Goal: Information Seeking & Learning: Learn about a topic

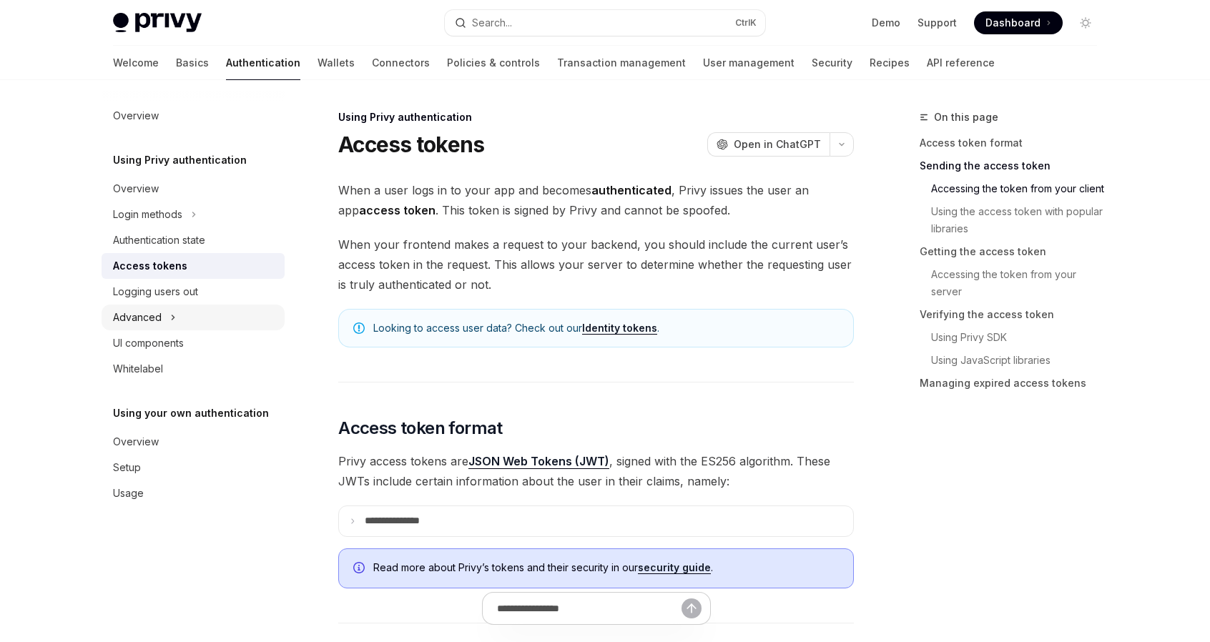
scroll to position [715, 0]
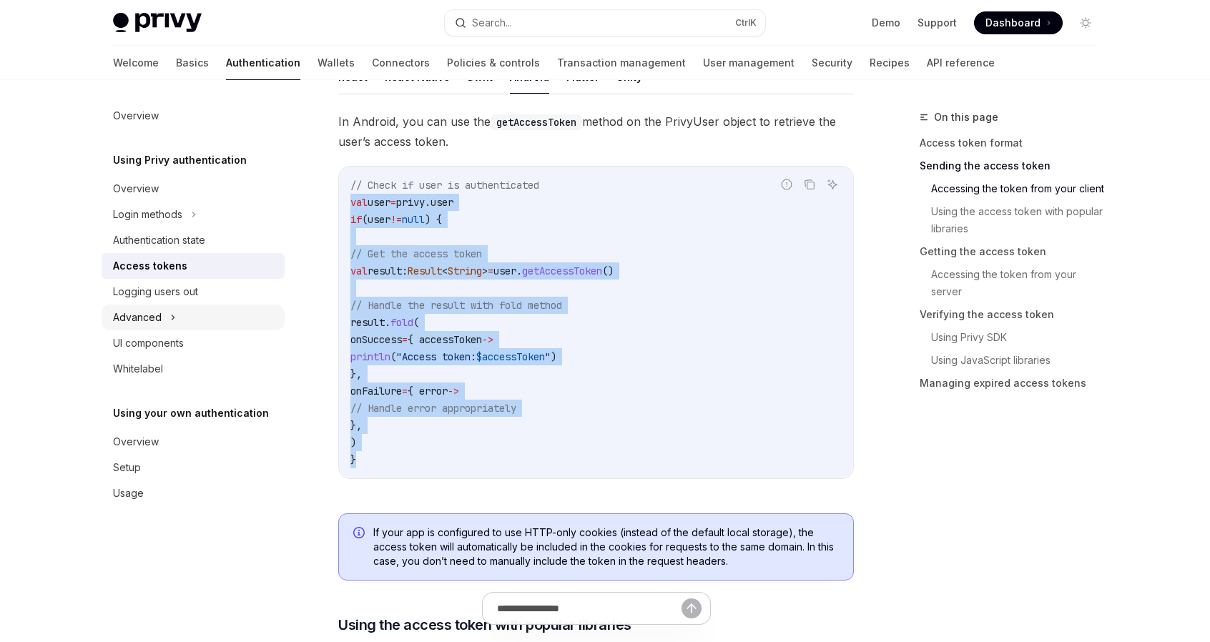
click at [175, 316] on icon at bounding box center [173, 317] width 6 height 17
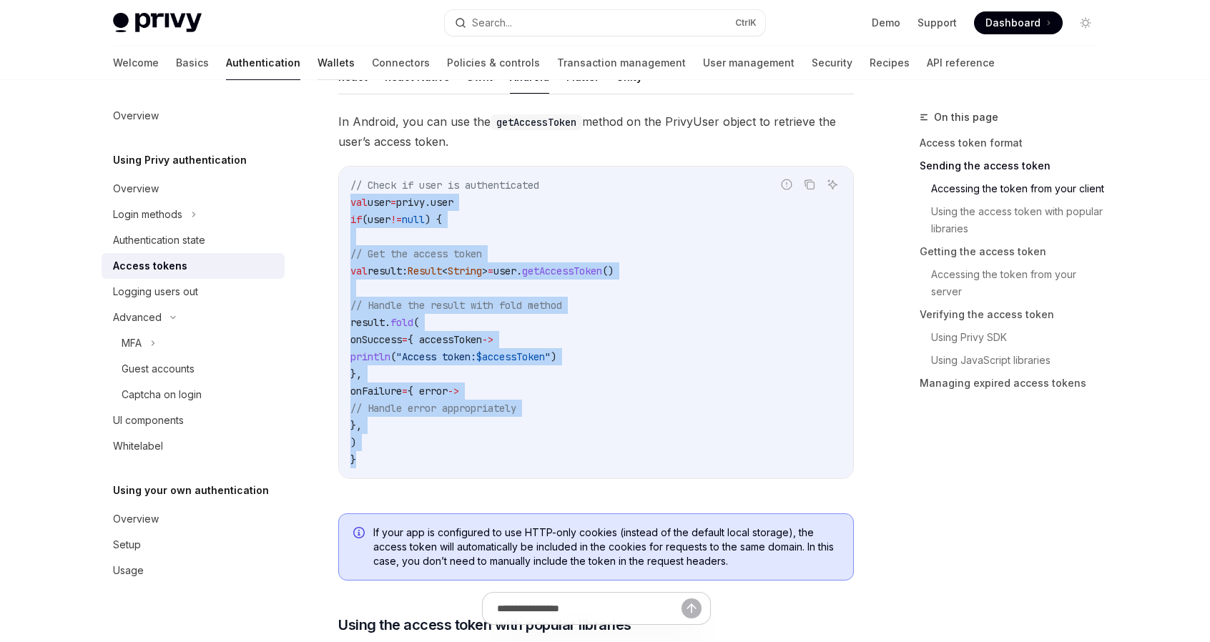
click at [318, 62] on link "Wallets" at bounding box center [336, 63] width 37 height 34
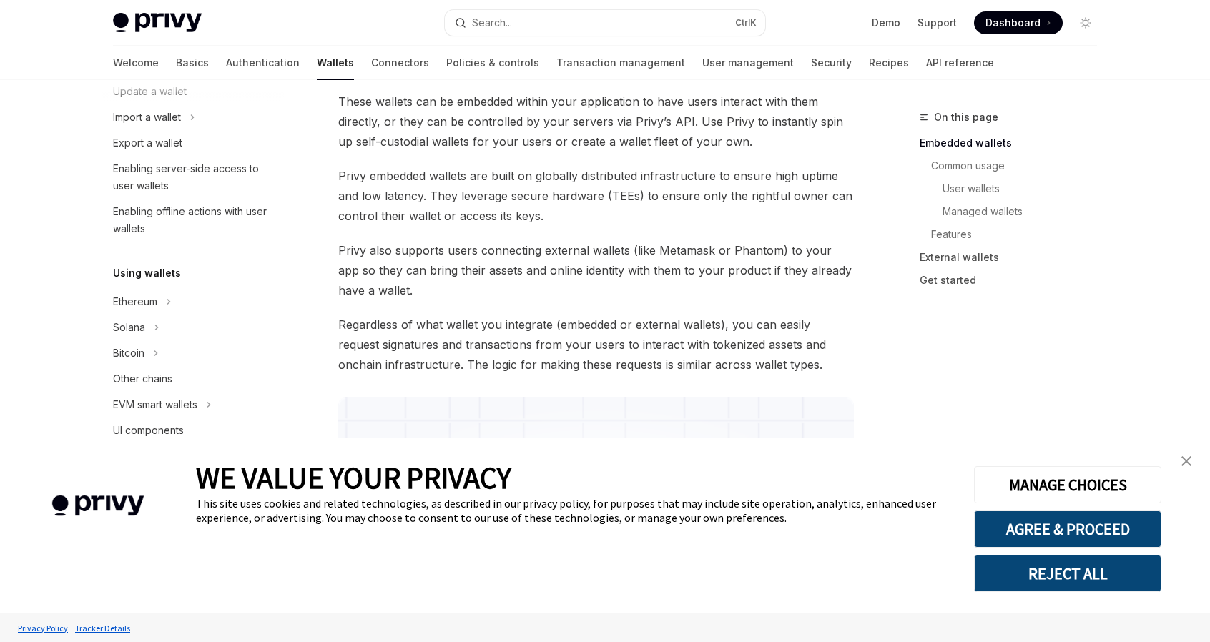
scroll to position [215, 0]
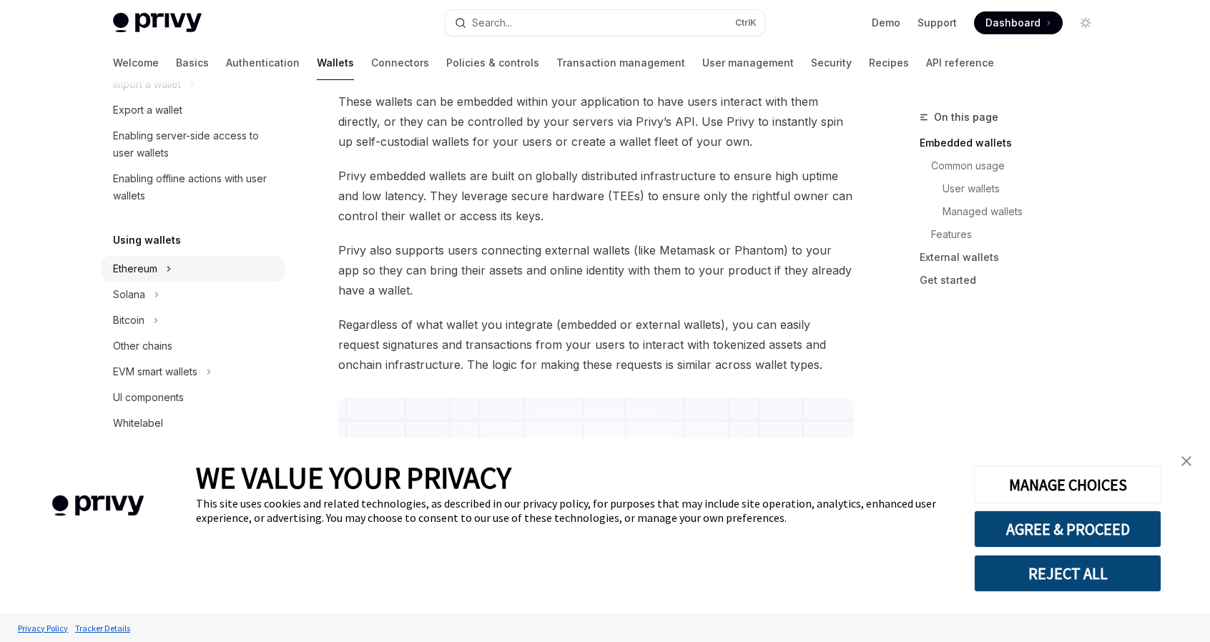
click at [169, 271] on icon at bounding box center [169, 269] width 2 height 4
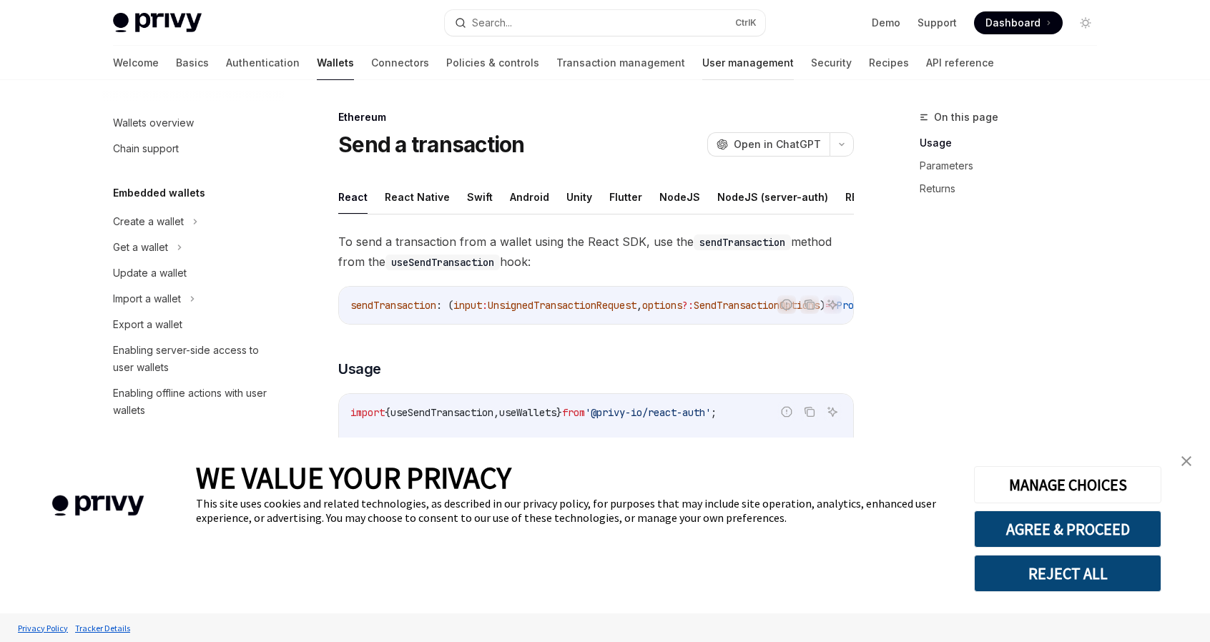
click at [702, 58] on link "User management" at bounding box center [748, 63] width 92 height 34
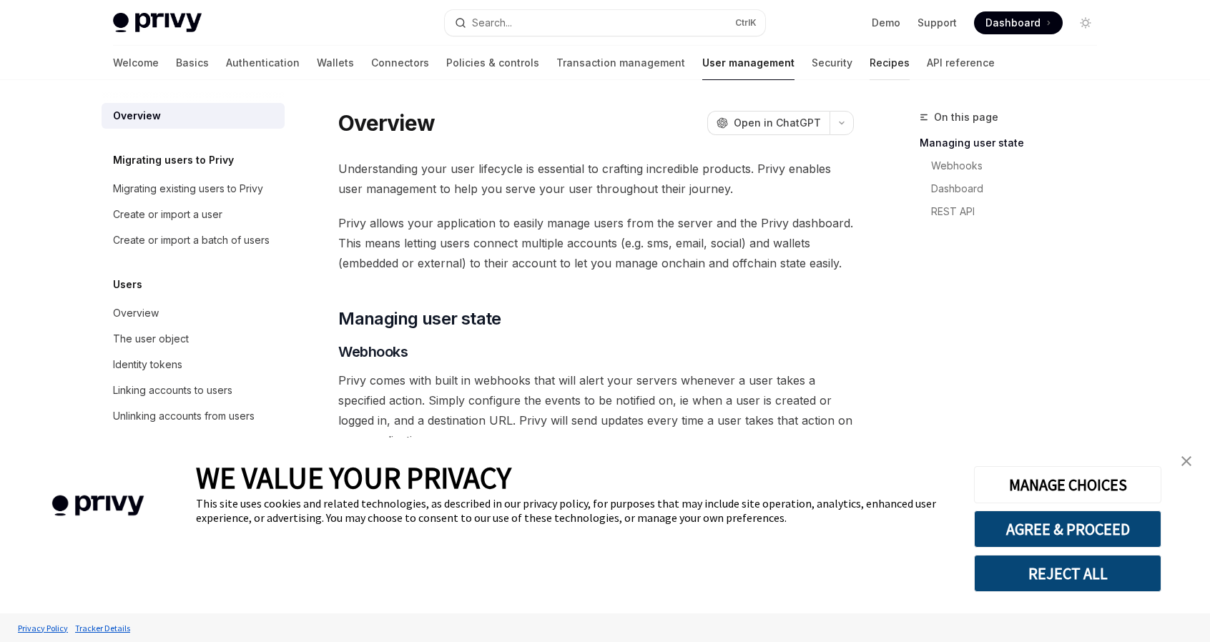
click at [870, 69] on link "Recipes" at bounding box center [890, 63] width 40 height 34
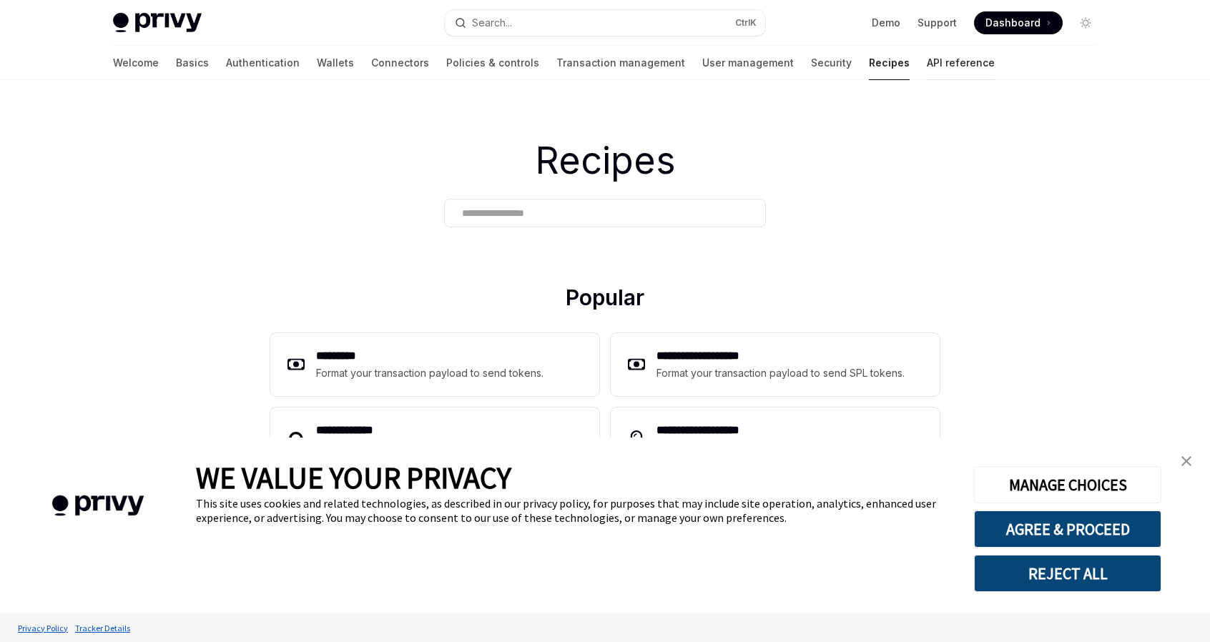
click at [927, 65] on link "API reference" at bounding box center [961, 63] width 68 height 34
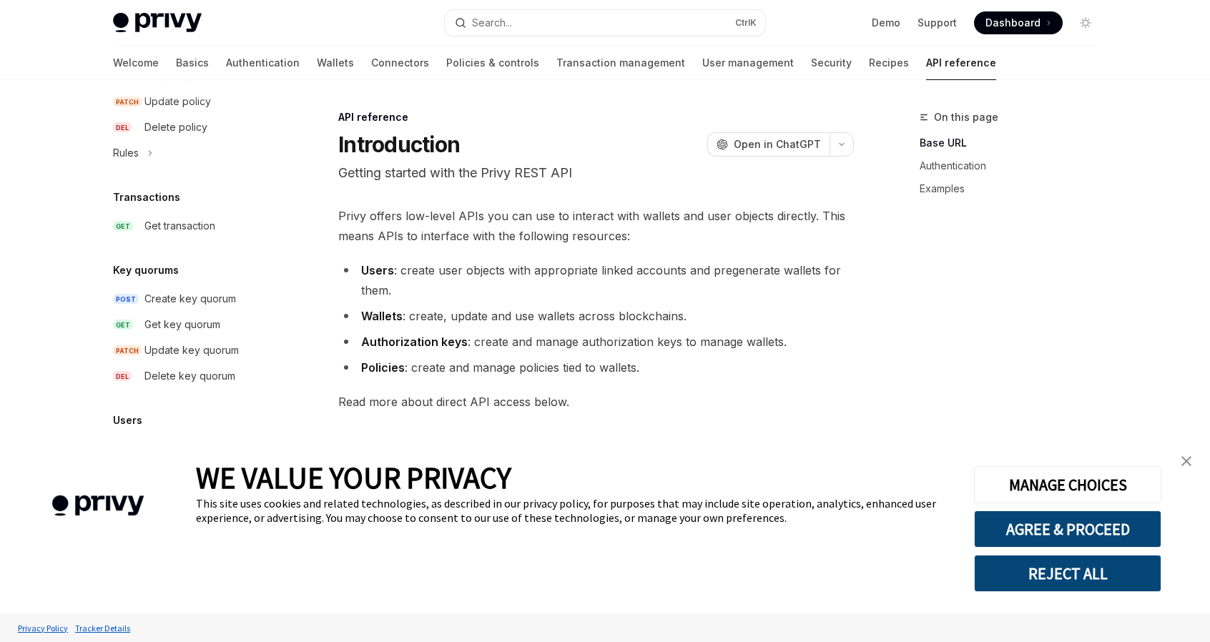
scroll to position [861, 0]
click at [446, 68] on link "Policies & controls" at bounding box center [492, 63] width 93 height 34
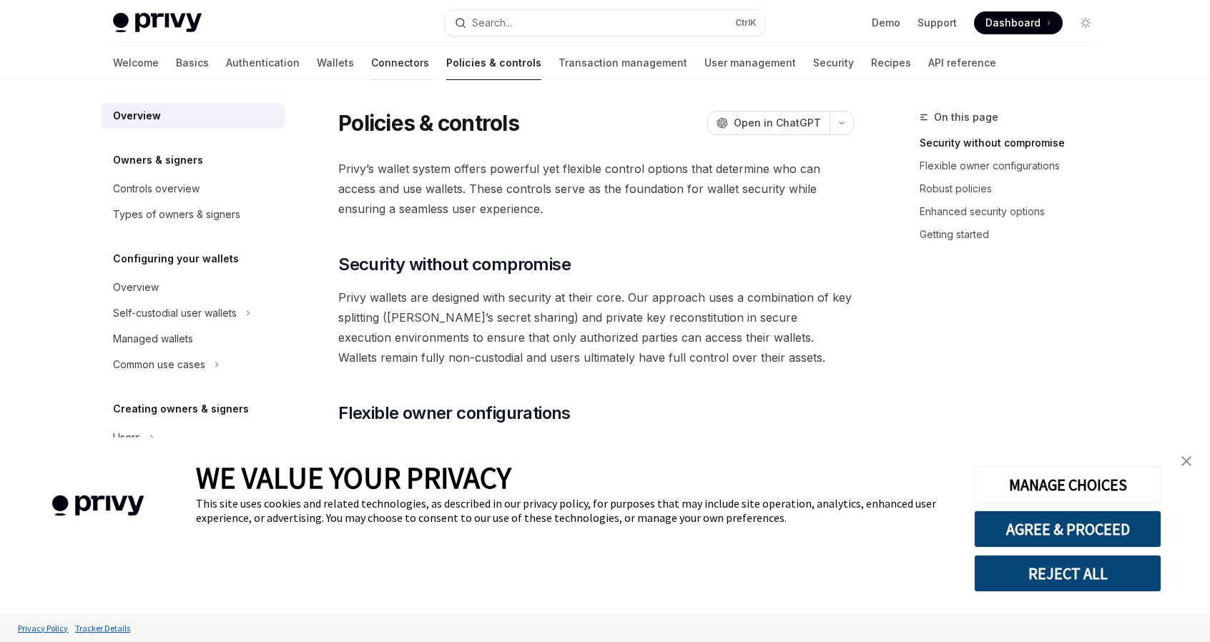
click at [371, 64] on link "Connectors" at bounding box center [400, 63] width 58 height 34
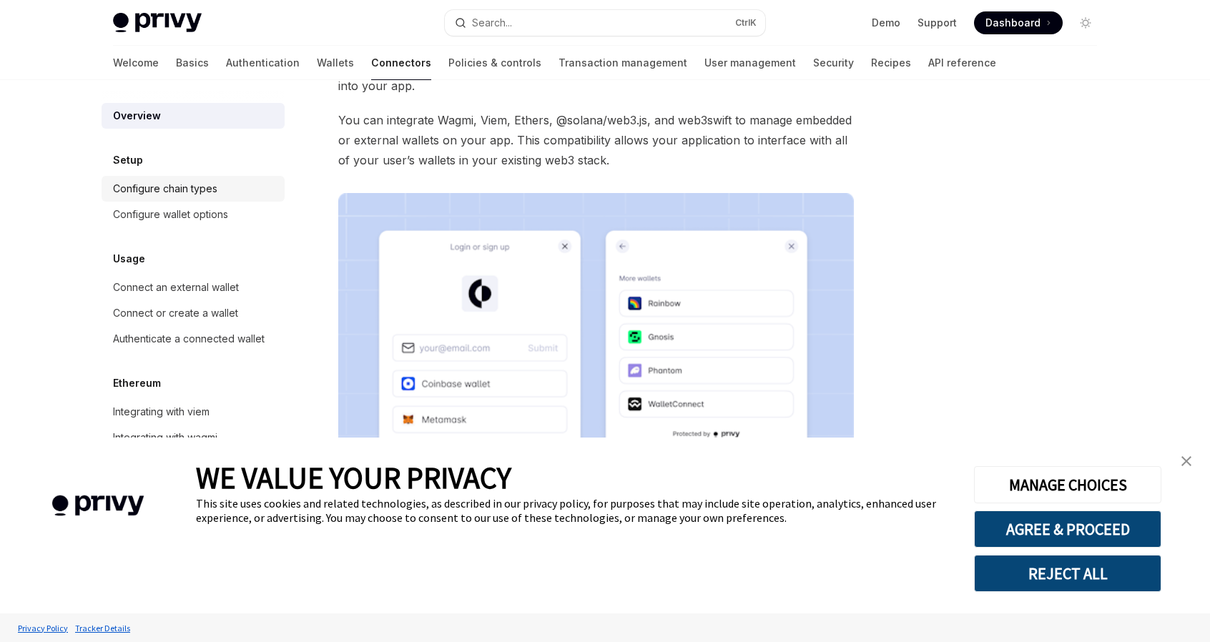
scroll to position [215, 0]
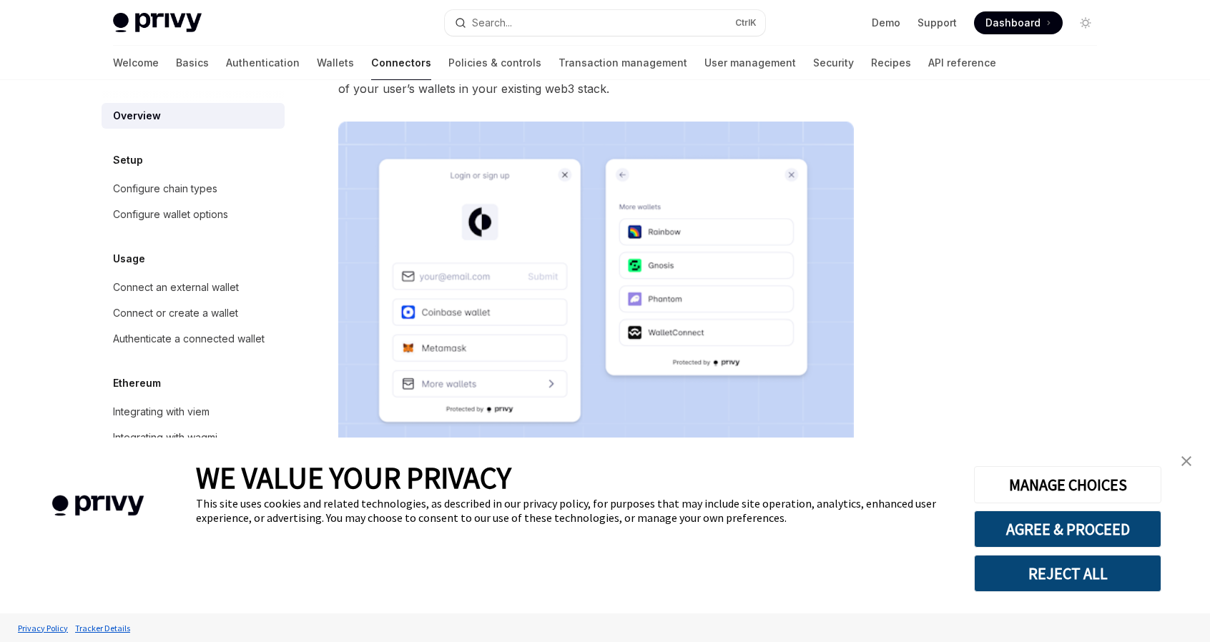
click at [1192, 467] on link "close banner" at bounding box center [1186, 461] width 29 height 29
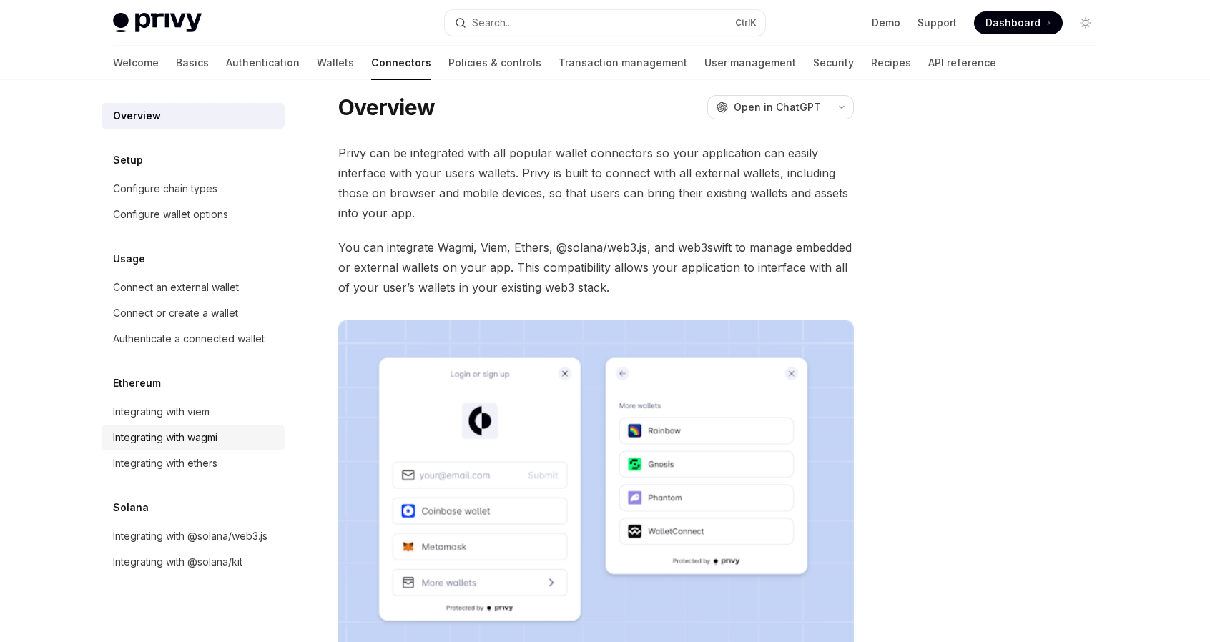
scroll to position [0, 0]
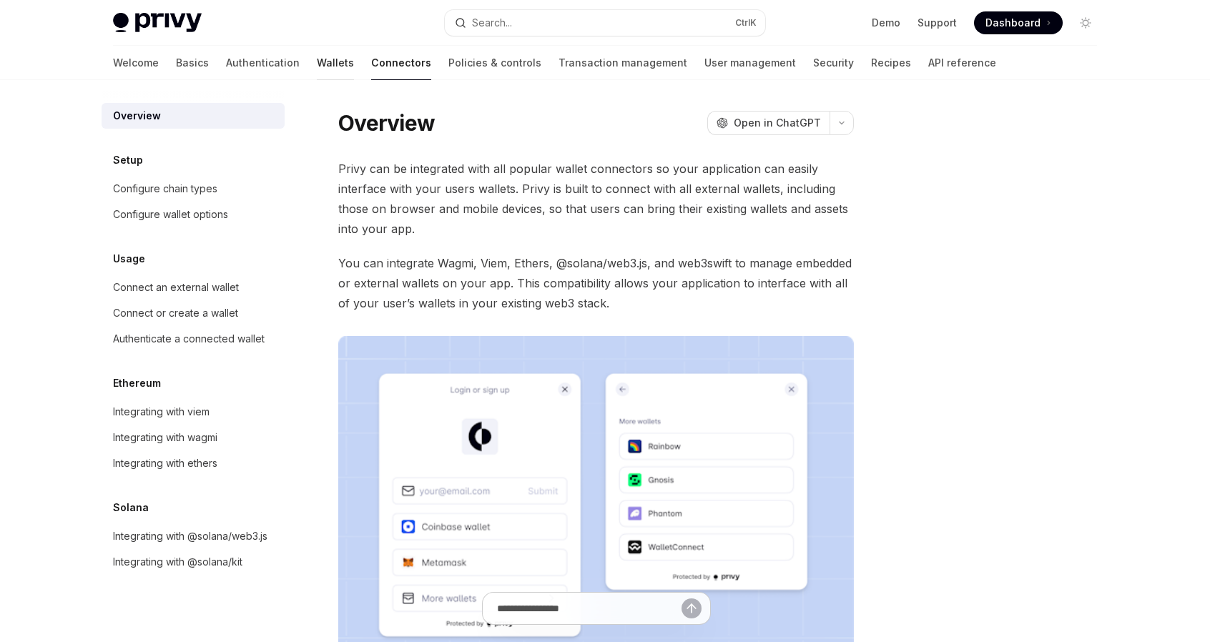
click at [317, 65] on link "Wallets" at bounding box center [335, 63] width 37 height 34
type textarea "*"
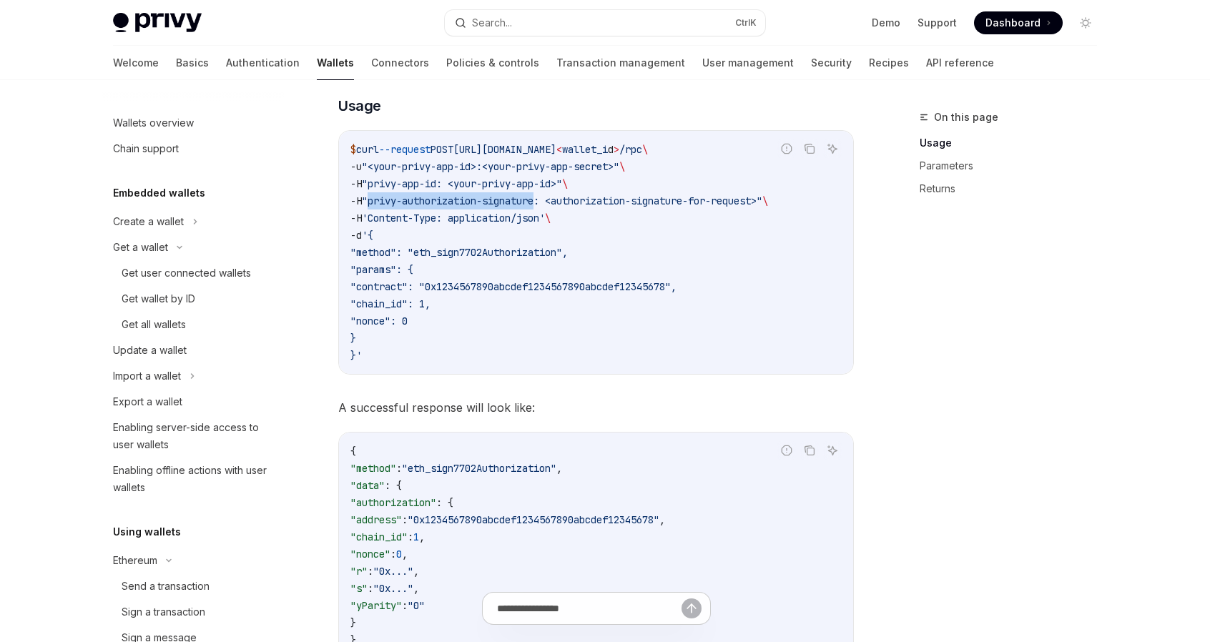
scroll to position [426, 0]
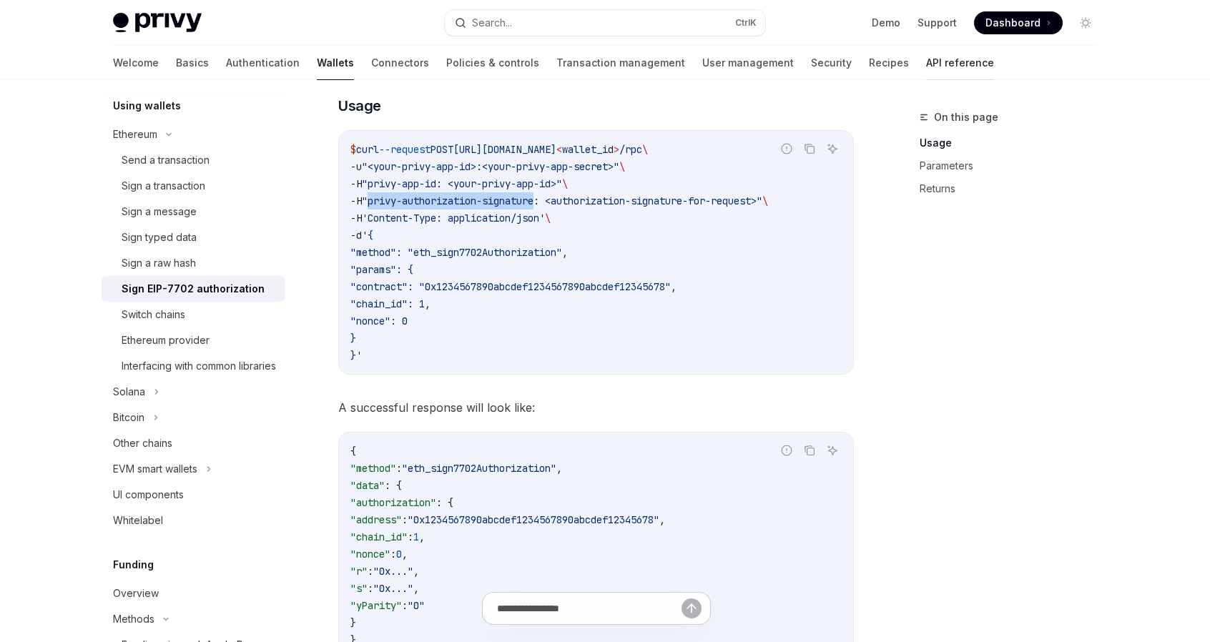
click at [926, 62] on link "API reference" at bounding box center [960, 63] width 68 height 34
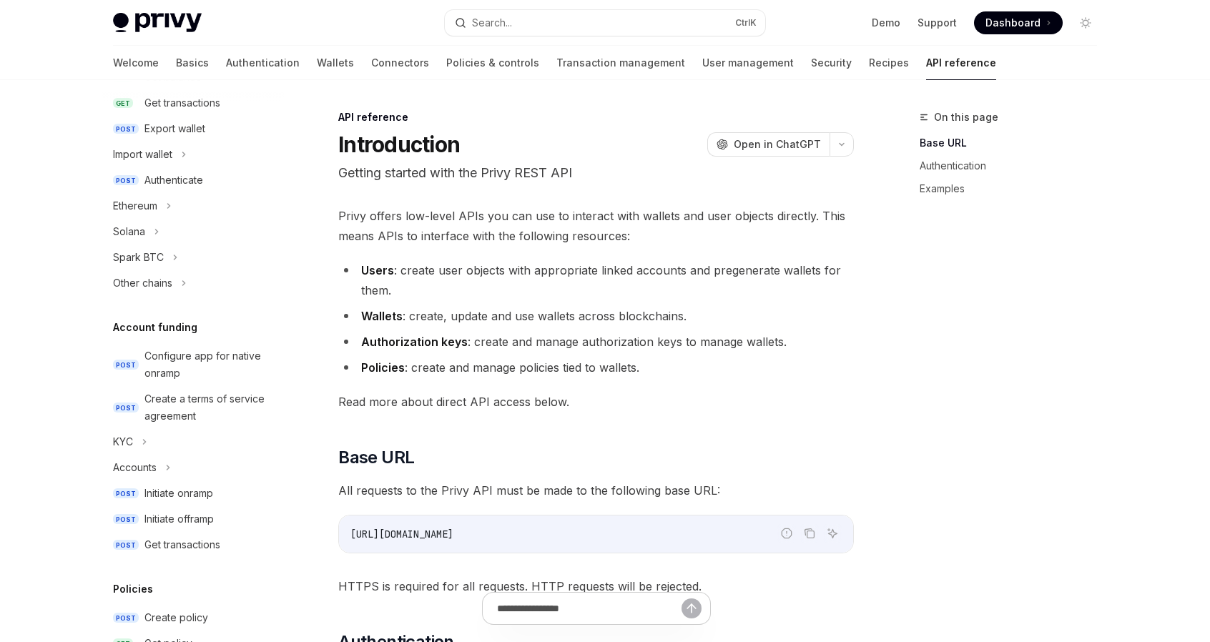
scroll to position [289, 0]
click at [169, 211] on icon at bounding box center [169, 207] width 6 height 17
type textarea "*"
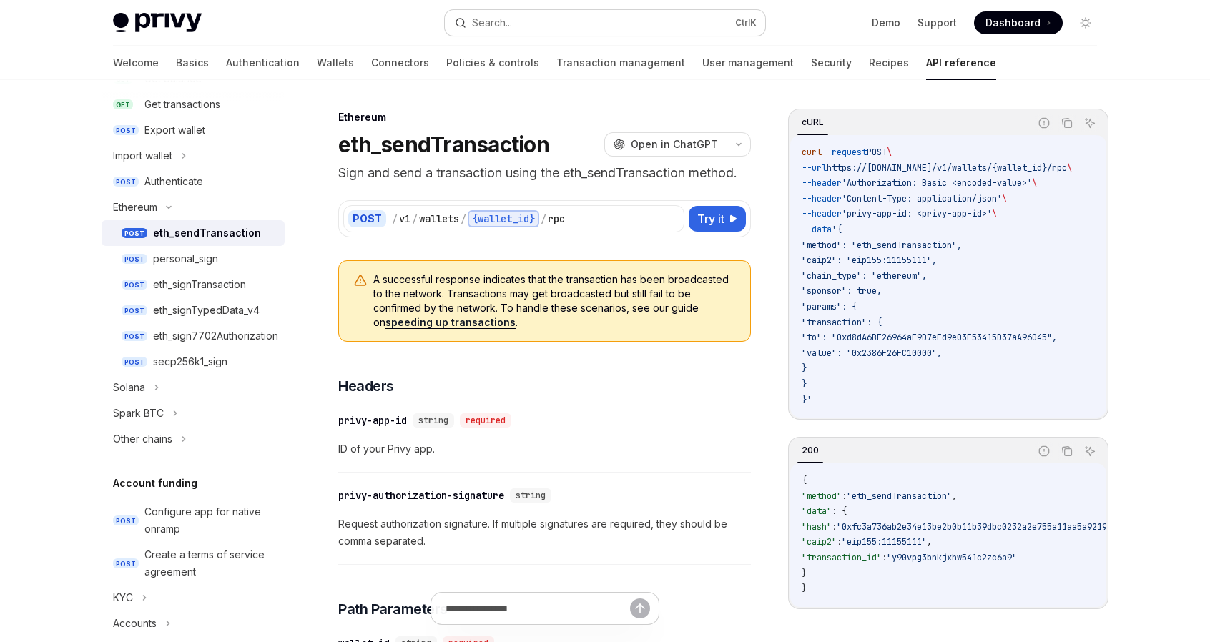
click at [521, 16] on button "Search... Ctrl K" at bounding box center [605, 23] width 320 height 26
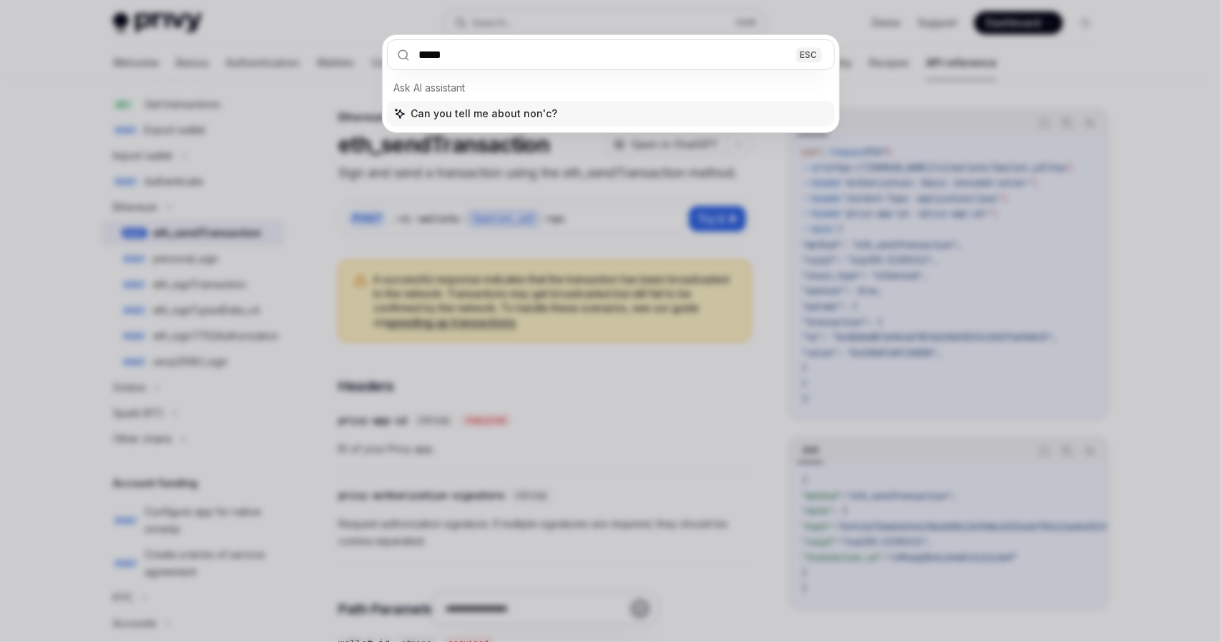
type input "*****"
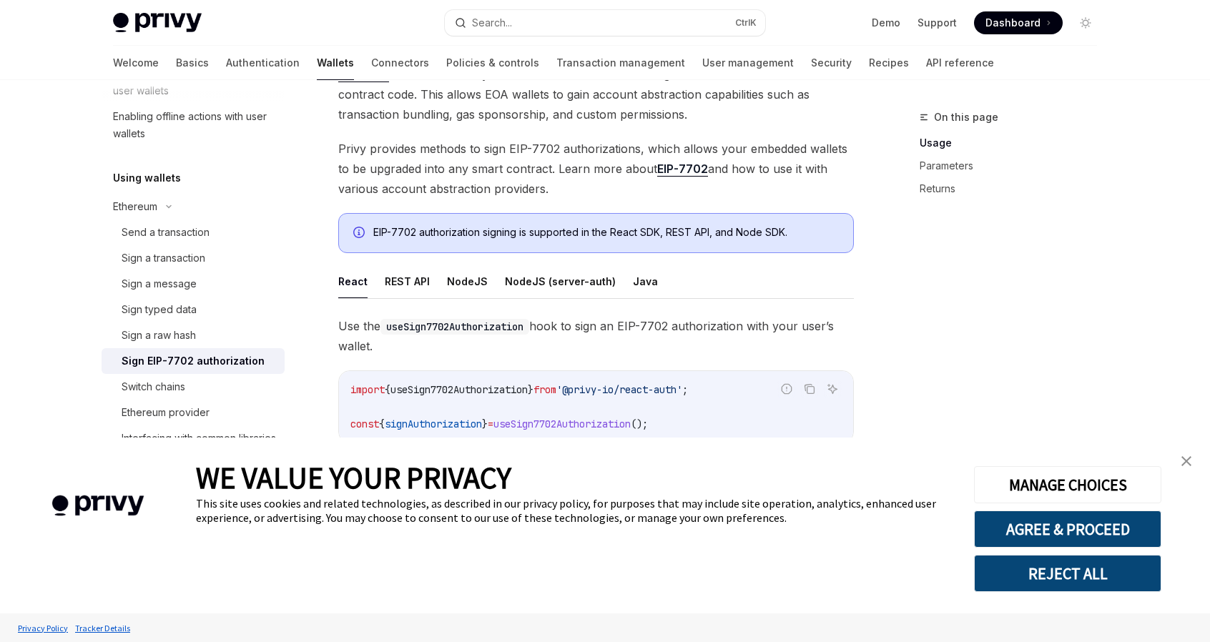
scroll to position [143, 0]
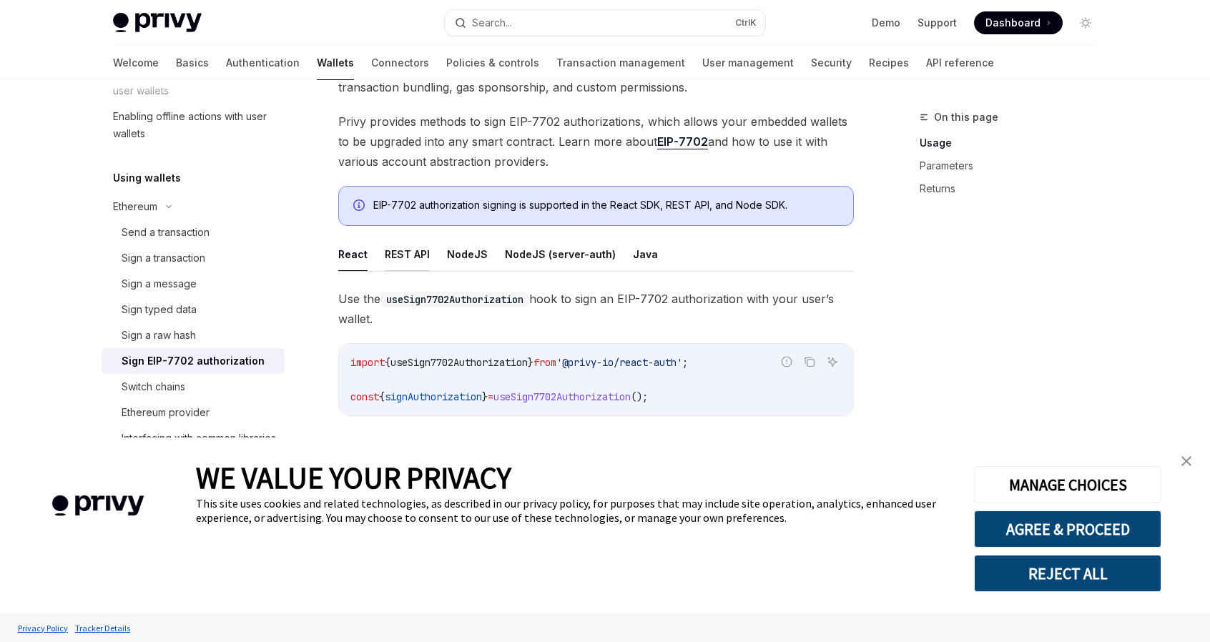
click at [420, 255] on button "REST API" at bounding box center [407, 254] width 45 height 34
type textarea "*"
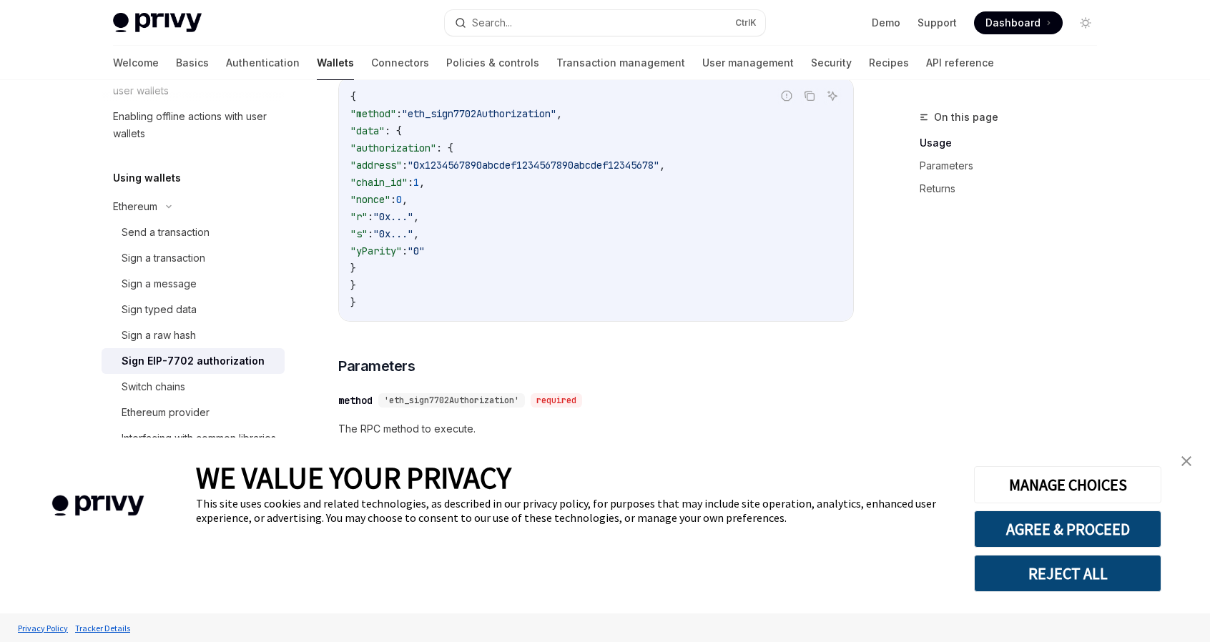
scroll to position [587, 0]
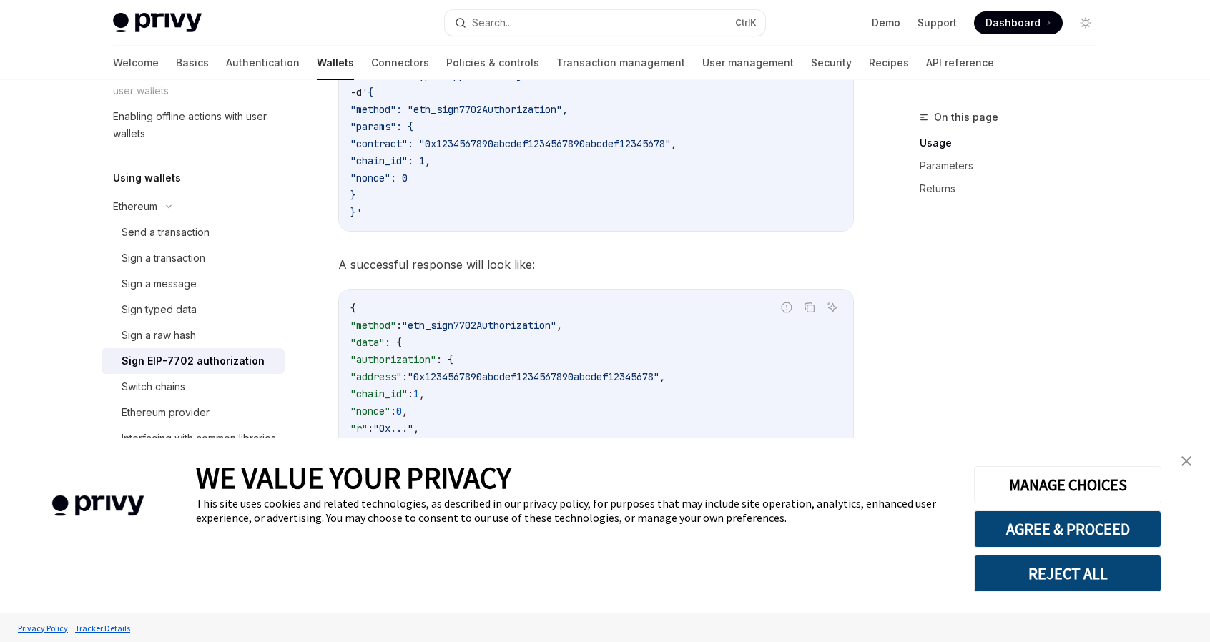
drag, startPoint x: 1181, startPoint y: 285, endPoint x: 1147, endPoint y: 301, distance: 37.1
click at [1181, 285] on div "Privy Docs home page Search... Ctrl K Demo Support Dashboard Dashboard Search..…" at bounding box center [605, 423] width 1210 height 2021
click at [1190, 464] on img "close banner" at bounding box center [1187, 461] width 10 height 10
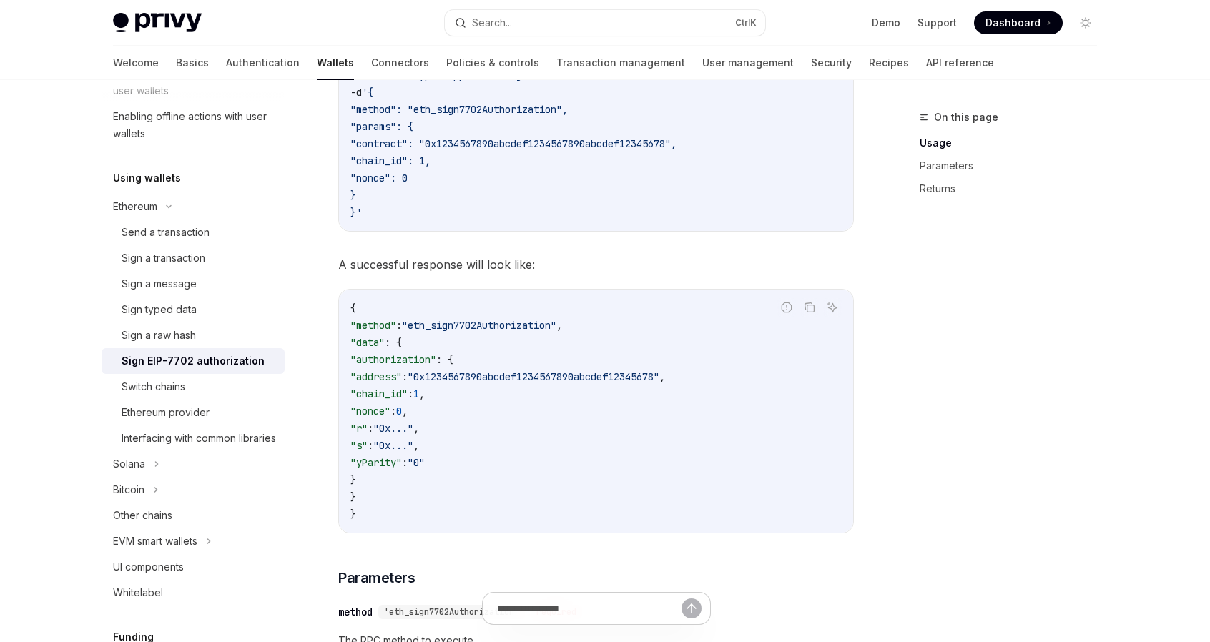
click at [64, 209] on div "Privy Docs home page Search... Ctrl K Demo Support Dashboard Dashboard Search..…" at bounding box center [605, 423] width 1210 height 2021
